Goal: Task Accomplishment & Management: Manage account settings

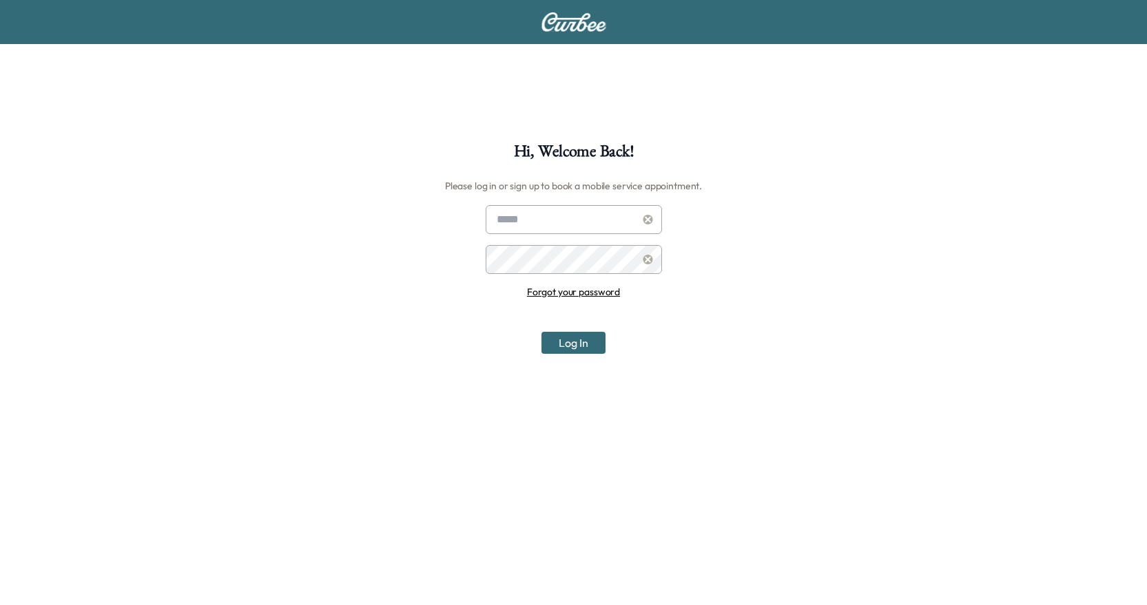
type input "**********"
click at [816, 261] on div "**********" at bounding box center [573, 445] width 1147 height 605
click at [573, 342] on button "Log In" at bounding box center [573, 343] width 64 height 22
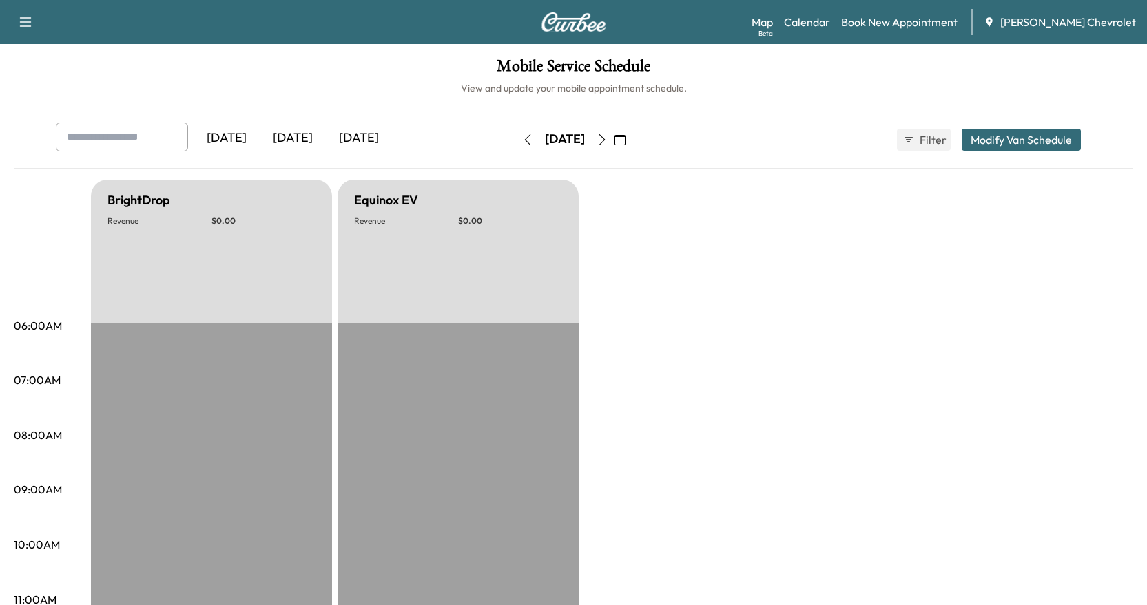
click at [1033, 28] on span "[PERSON_NAME] Chevrolet" at bounding box center [1068, 22] width 136 height 17
click at [25, 28] on icon "button" at bounding box center [25, 22] width 17 height 17
click at [132, 72] on h1 "Mobile Service Schedule" at bounding box center [573, 69] width 1119 height 23
click at [381, 70] on h1 "Mobile Service Schedule" at bounding box center [573, 69] width 1119 height 23
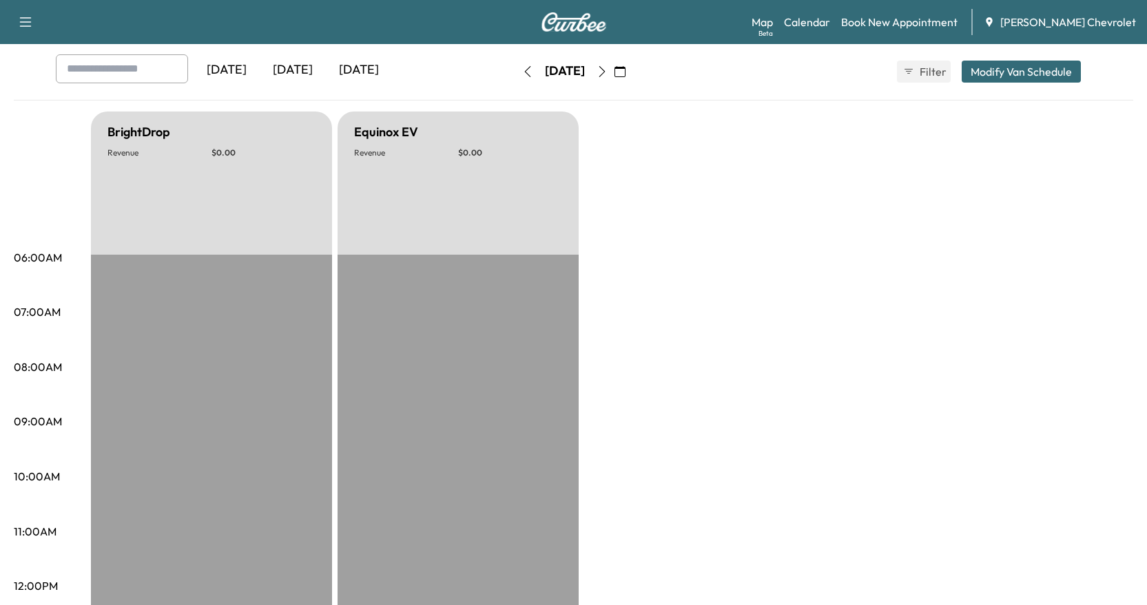
scroll to position [69, 0]
click at [1045, 27] on span "[PERSON_NAME] Chevrolet" at bounding box center [1068, 22] width 136 height 17
click at [25, 23] on icon "button" at bounding box center [25, 22] width 17 height 17
click at [60, 147] on button "Log Out" at bounding box center [49, 147] width 52 height 22
